Goal: Find specific page/section: Find specific page/section

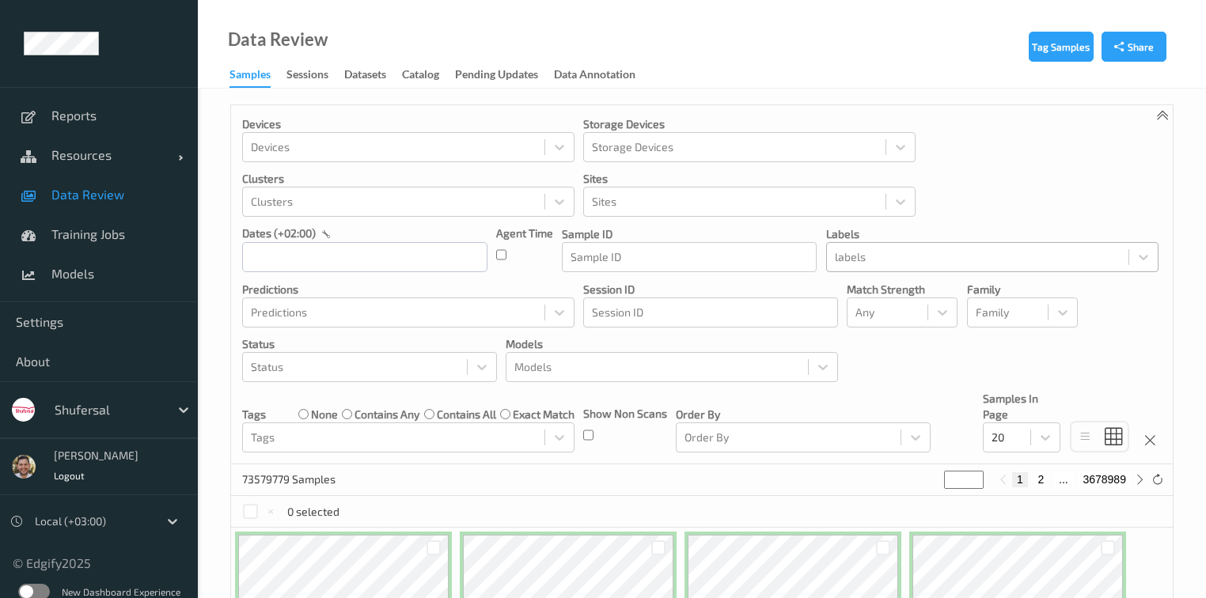
click at [947, 259] on div at bounding box center [978, 257] width 286 height 19
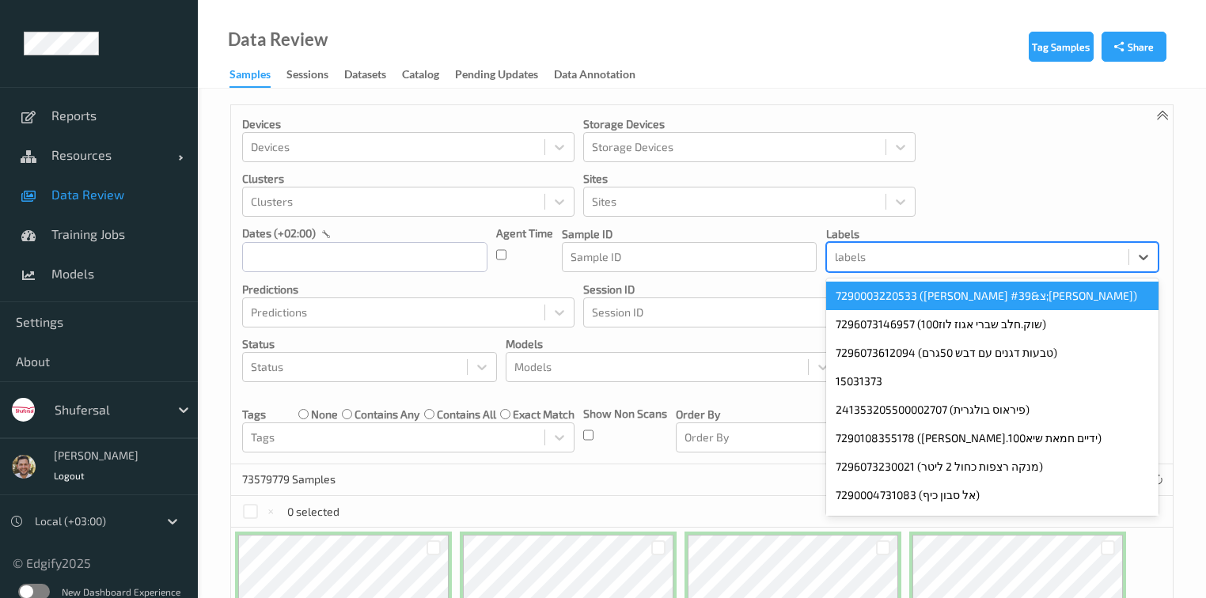
paste input "90298"
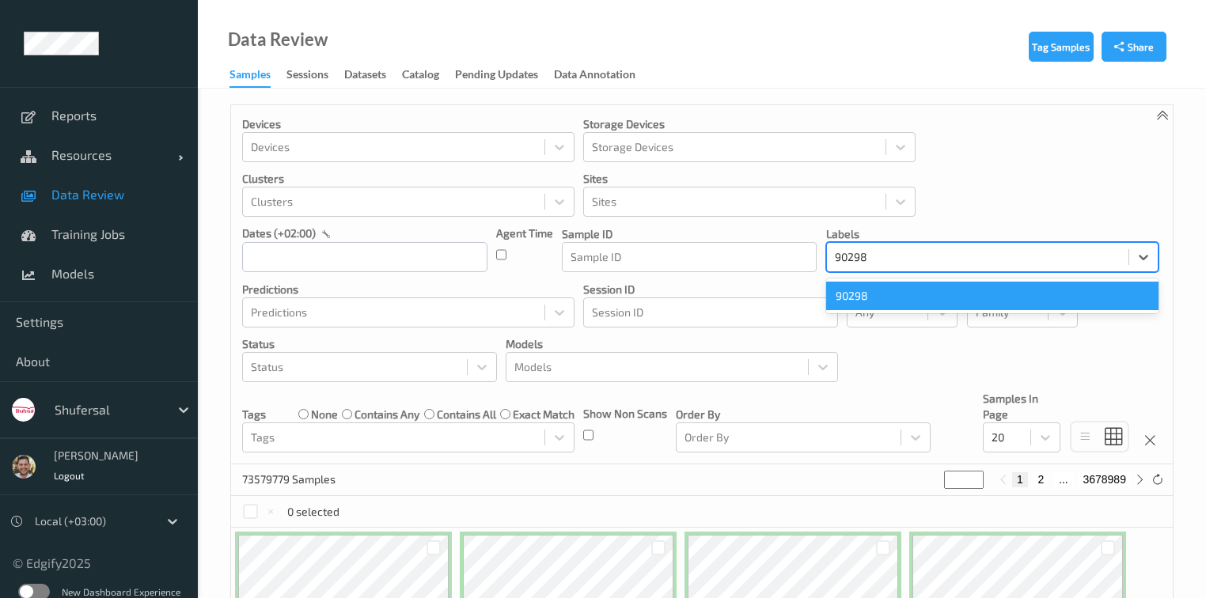
type input "90298"
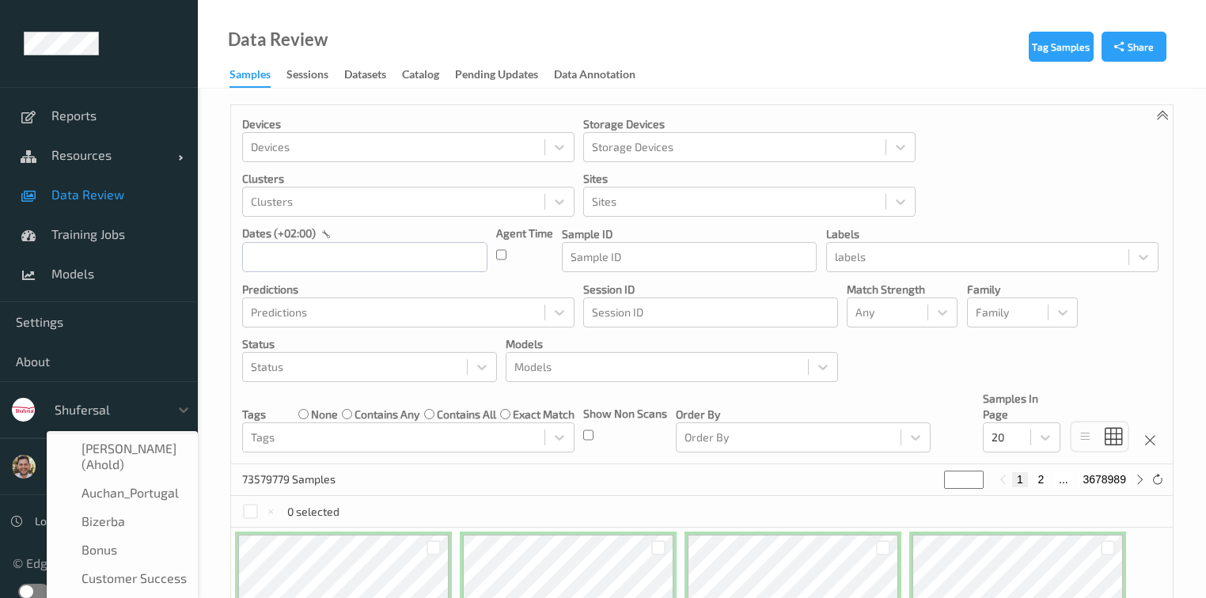
click at [104, 397] on div "shufersal" at bounding box center [108, 409] width 123 height 25
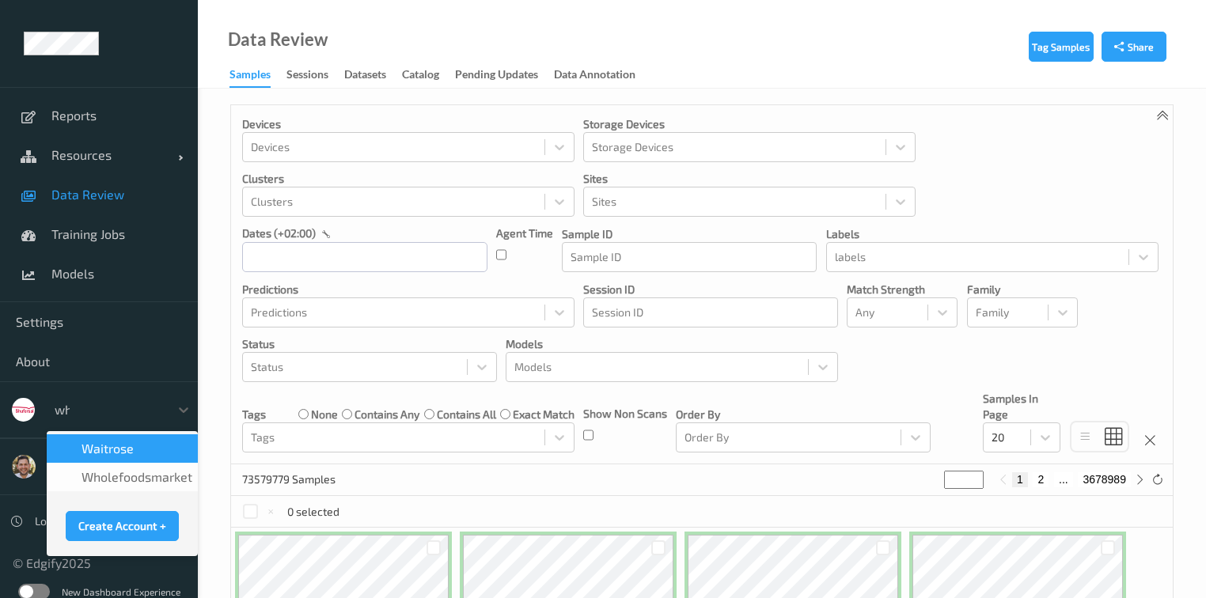
type input "who"
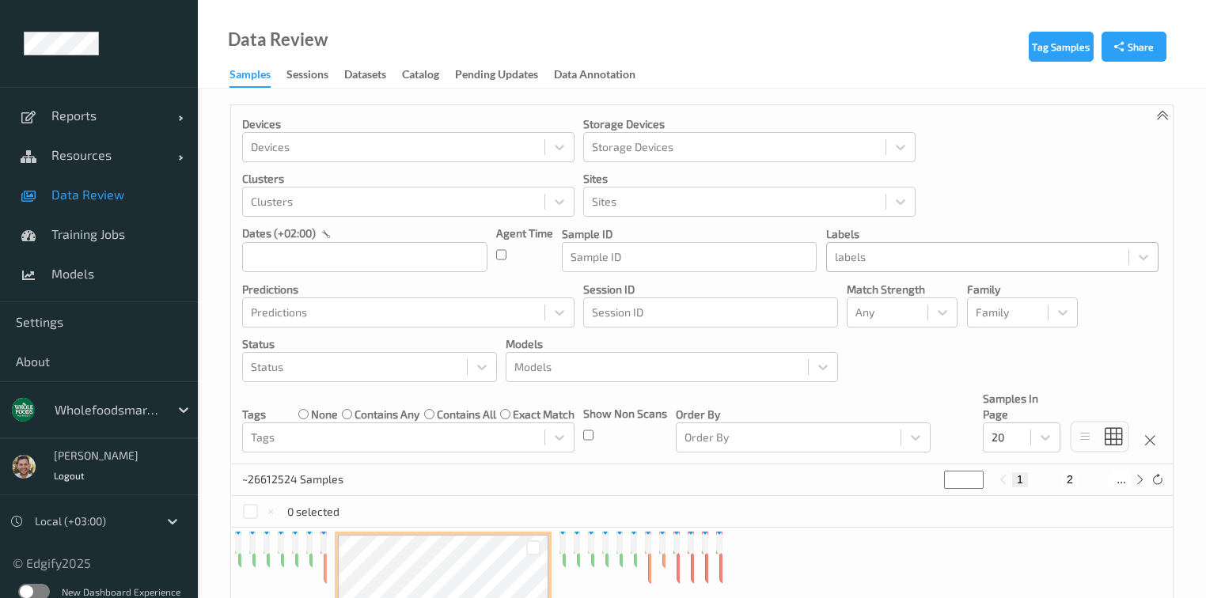
click at [882, 266] on div at bounding box center [978, 257] width 286 height 19
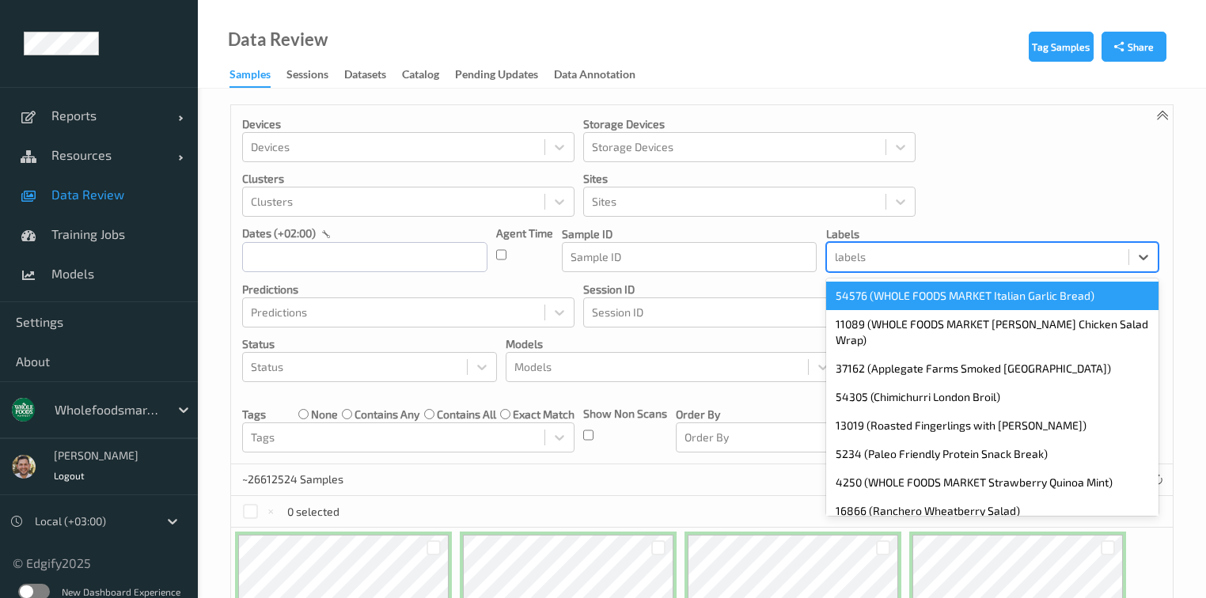
paste input "90298"
type input "90298"
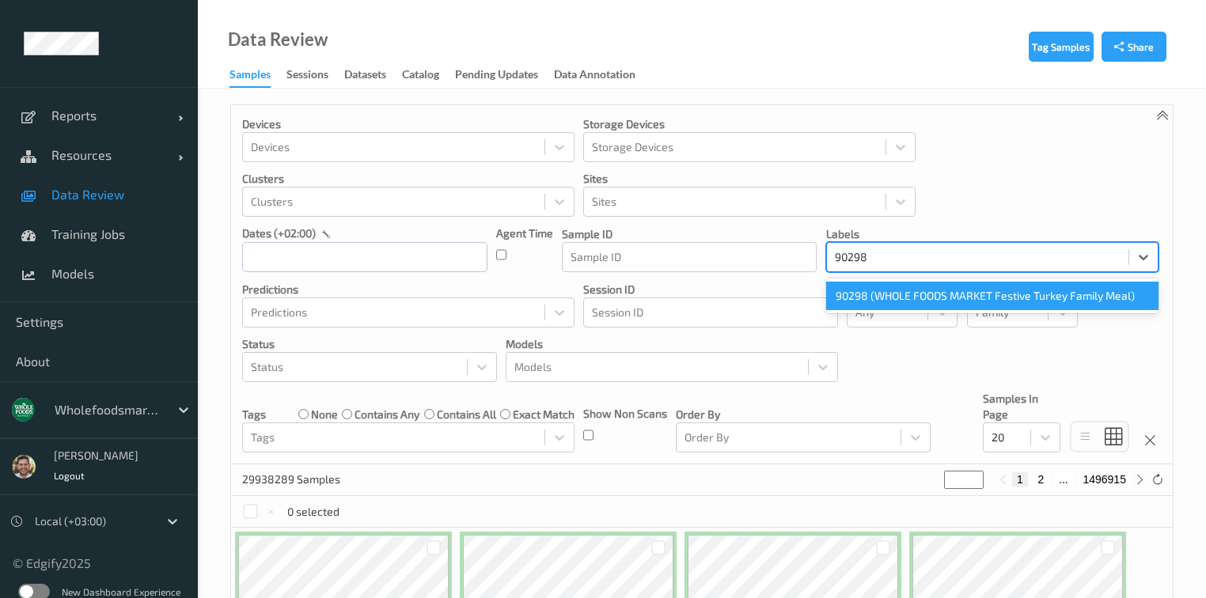
click at [888, 300] on div "90298 (WHOLE FOODS MARKET Festive Turkey Family Meal)" at bounding box center [992, 296] width 332 height 28
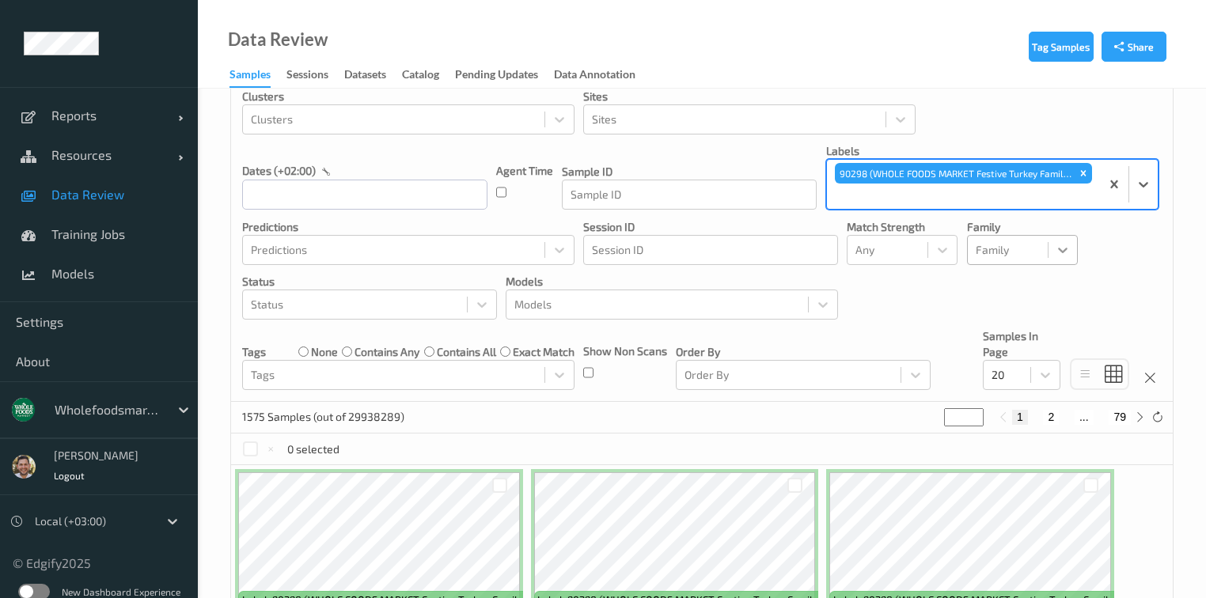
scroll to position [81, 0]
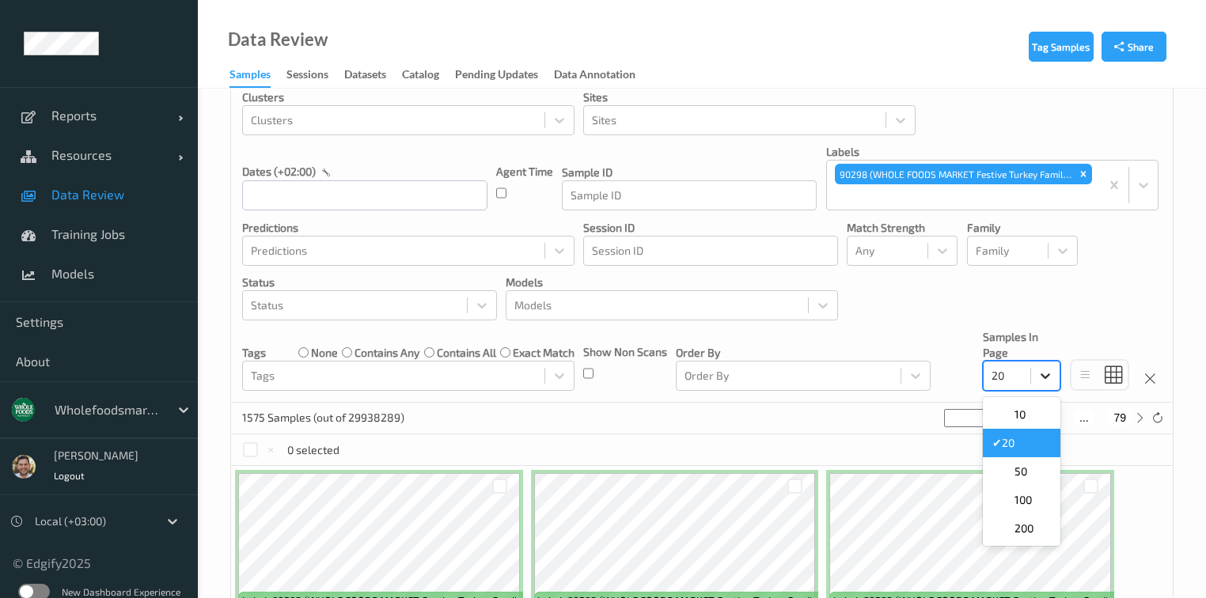
click at [1047, 380] on icon at bounding box center [1045, 376] width 16 height 16
click at [1039, 529] on div "200" at bounding box center [1021, 528] width 59 height 16
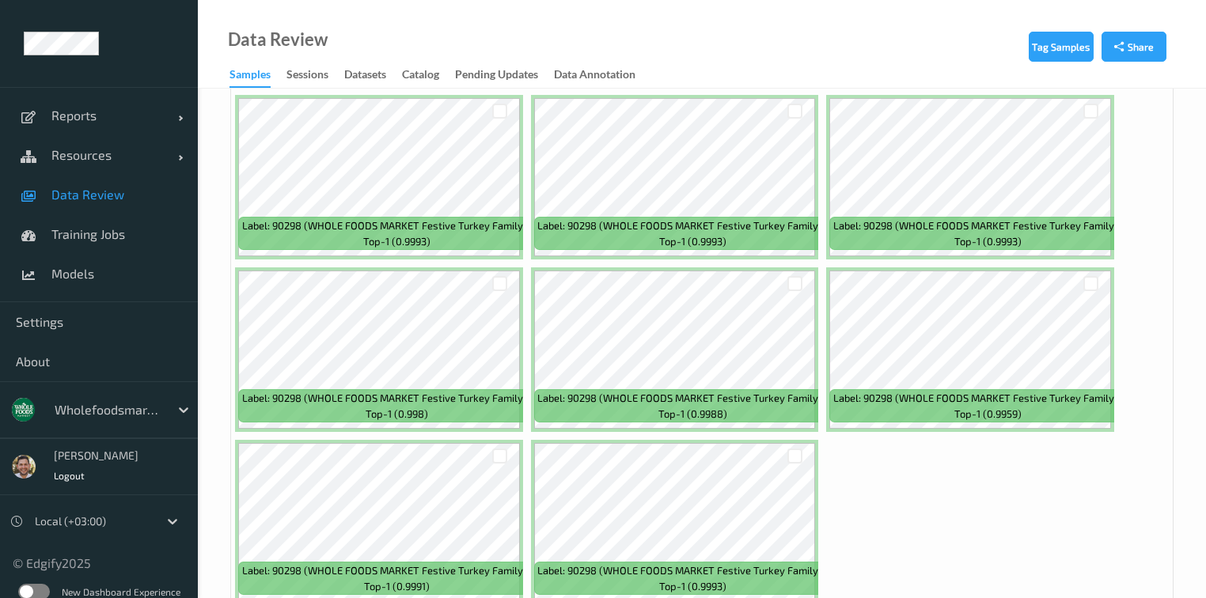
scroll to position [11566, 0]
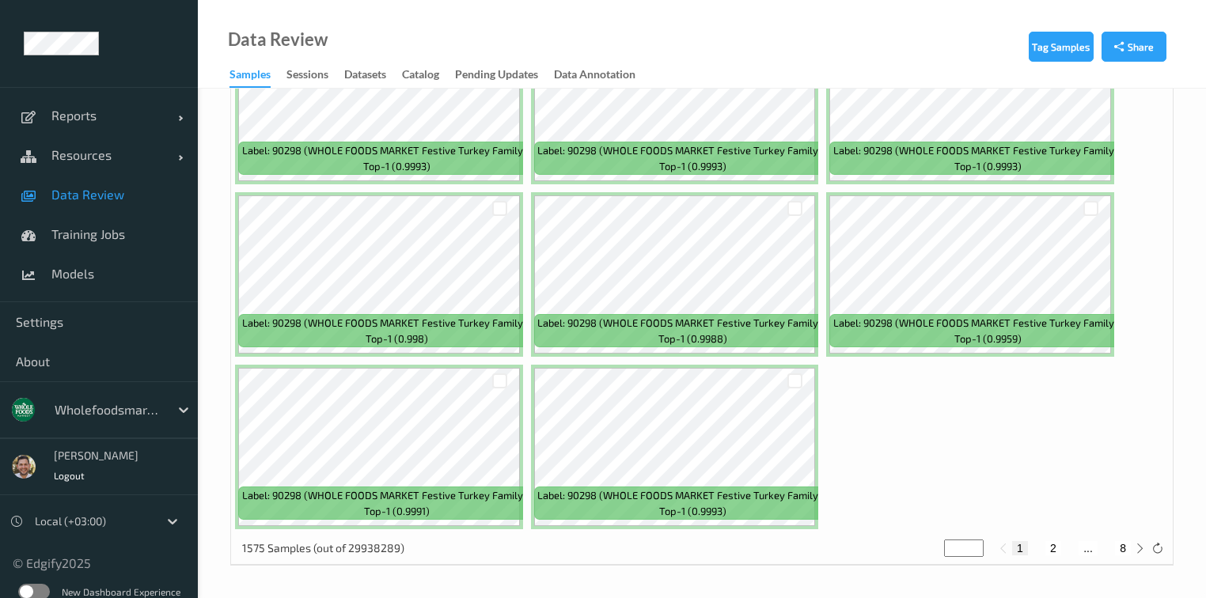
click at [1058, 551] on button "2" at bounding box center [1053, 548] width 16 height 14
type input "*"
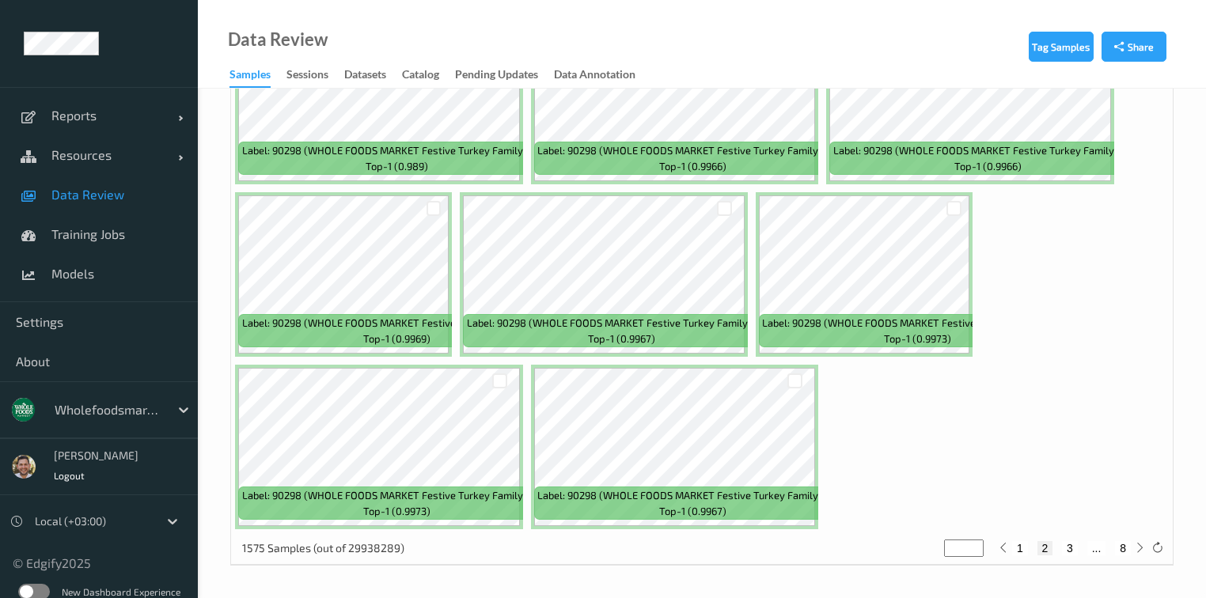
click at [1072, 551] on button "3" at bounding box center [1070, 548] width 16 height 14
type input "*"
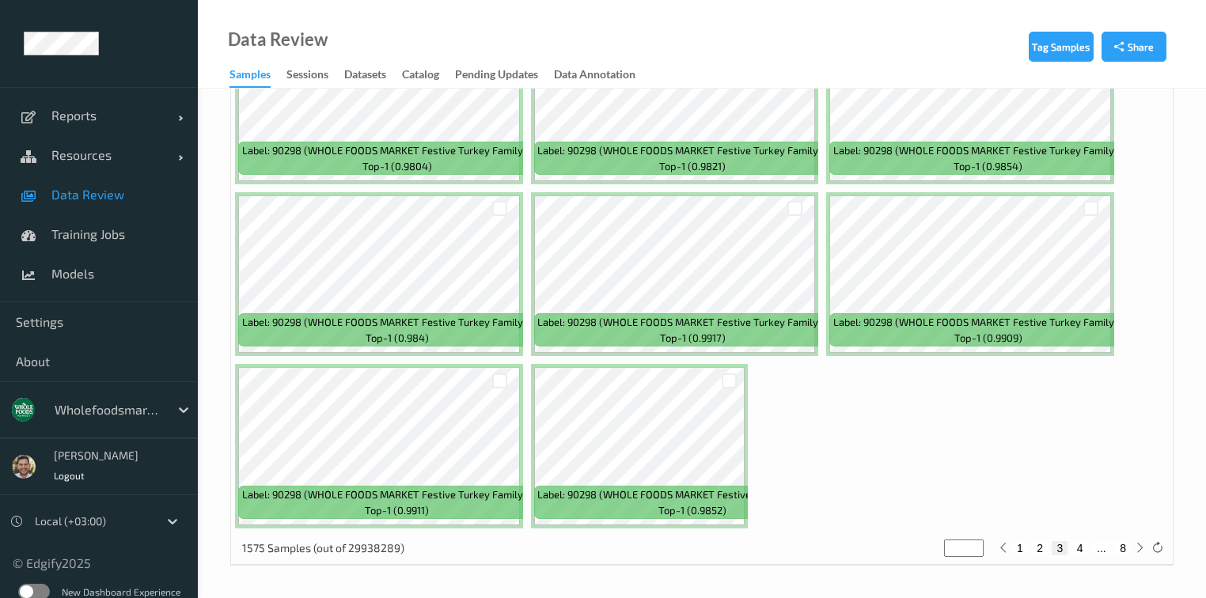
click at [1077, 549] on button "4" at bounding box center [1080, 548] width 16 height 14
type input "*"
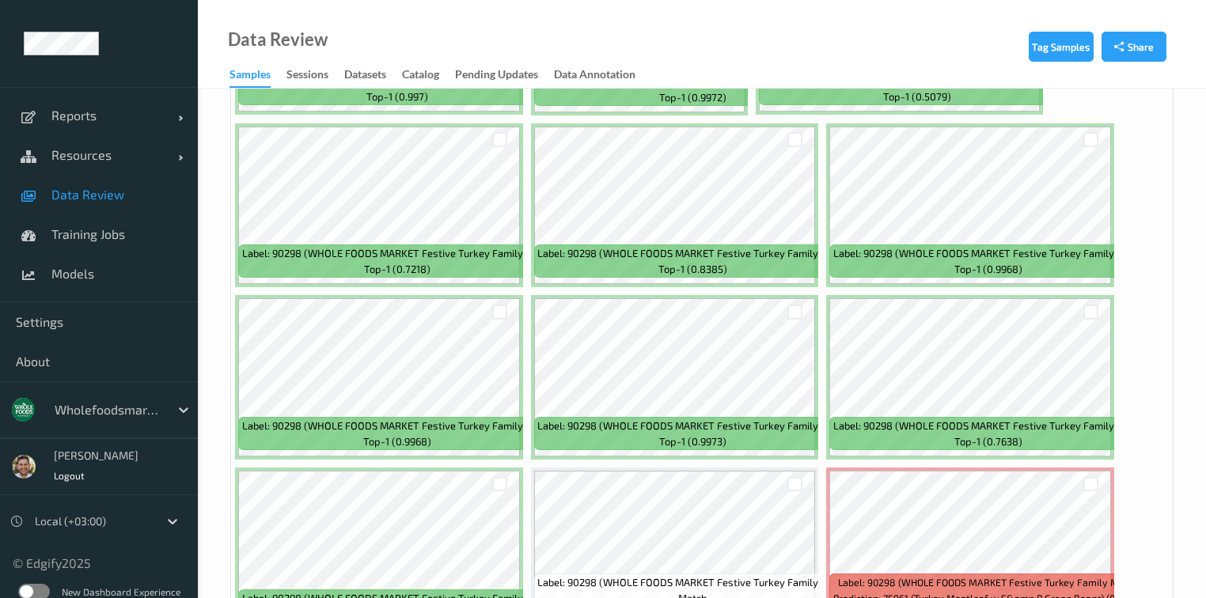
scroll to position [6645, 0]
